Goal: Transaction & Acquisition: Book appointment/travel/reservation

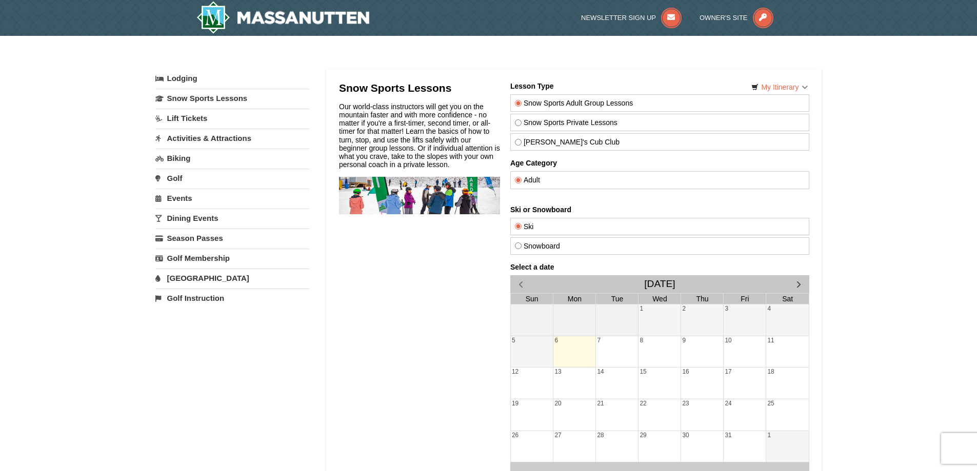
click at [565, 123] on label "Snow Sports Private Lessons" at bounding box center [659, 122] width 290 height 8
click at [521, 123] on input "Snow Sports Private Lessons" at bounding box center [517, 122] width 7 height 7
radio input "true"
click at [633, 284] on span "button" at bounding box center [798, 284] width 11 height 11
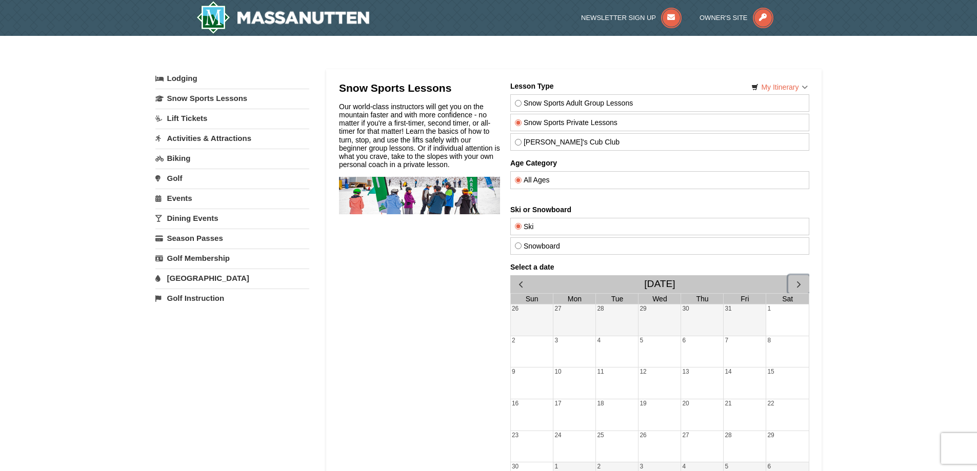
click at [633, 283] on span "button" at bounding box center [798, 284] width 11 height 11
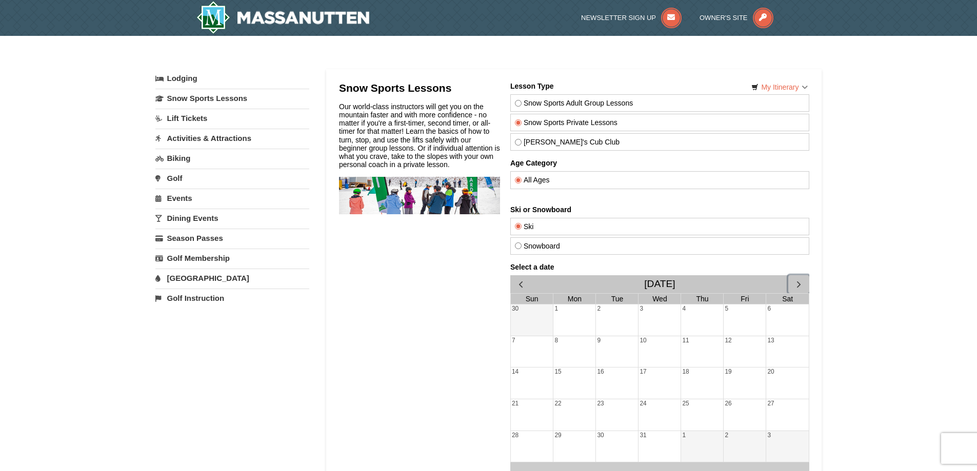
click at [633, 281] on span "button" at bounding box center [798, 284] width 11 height 11
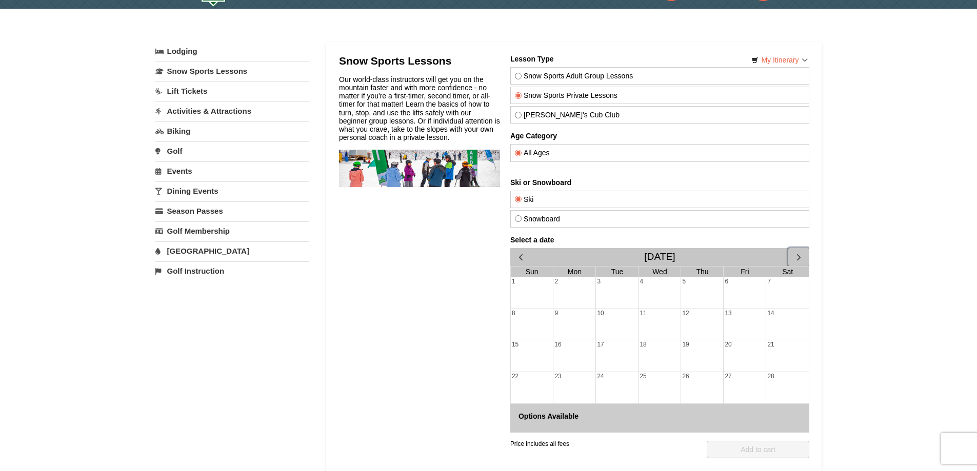
scroll to position [51, 0]
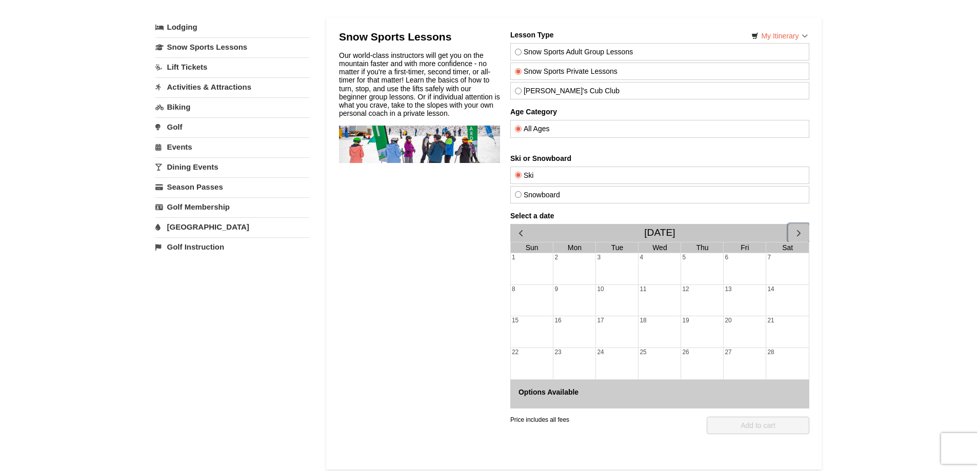
click at [633, 305] on div "14" at bounding box center [786, 300] width 43 height 31
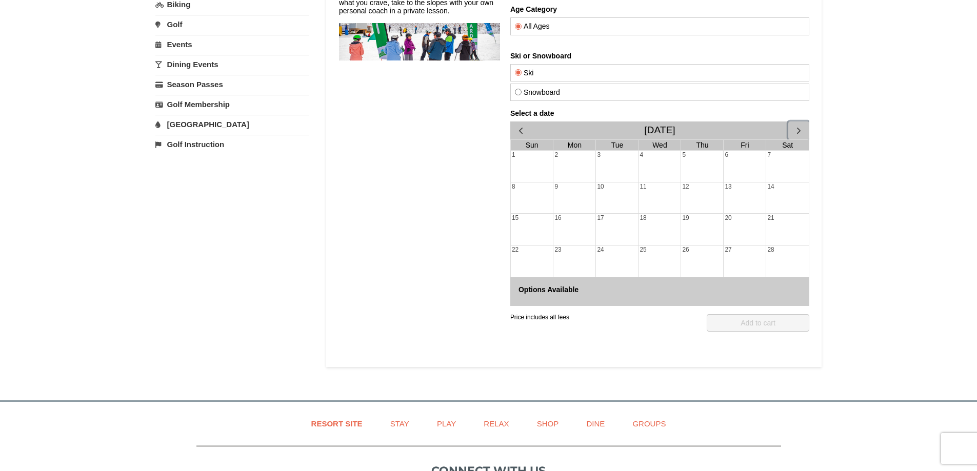
click at [521, 200] on div "8" at bounding box center [531, 198] width 43 height 31
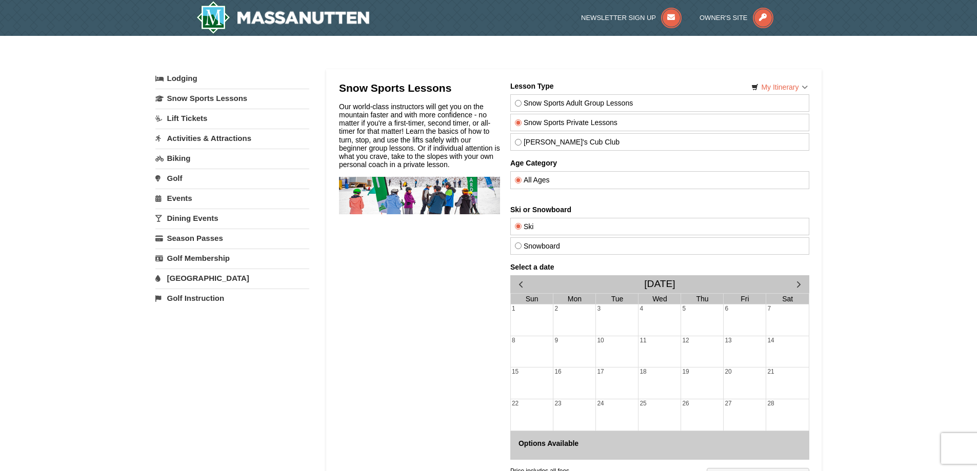
click at [572, 144] on label "[PERSON_NAME]'s Cub Club" at bounding box center [659, 142] width 290 height 8
click at [521, 144] on input "[PERSON_NAME]'s Cub Club" at bounding box center [517, 142] width 7 height 7
radio input "true"
click at [633, 351] on div "14" at bounding box center [786, 351] width 43 height 31
